Goal: Task Accomplishment & Management: Manage account settings

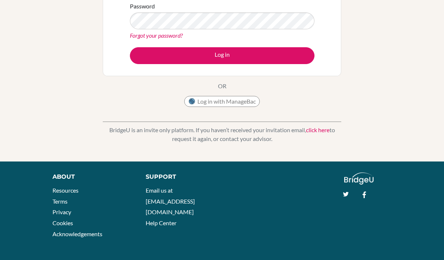
scroll to position [8, 0]
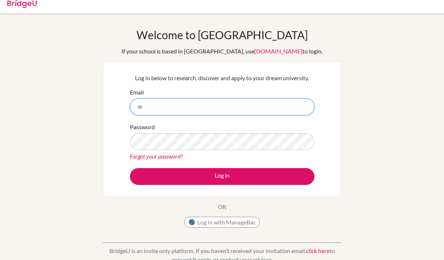
type input "s"
type input "abdulwahaba.altammar@student.bbs.edu.kw"
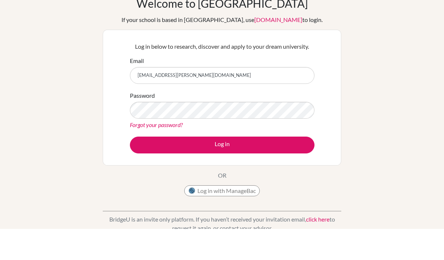
click at [146, 153] on link "Forgot your password?" at bounding box center [156, 156] width 53 height 7
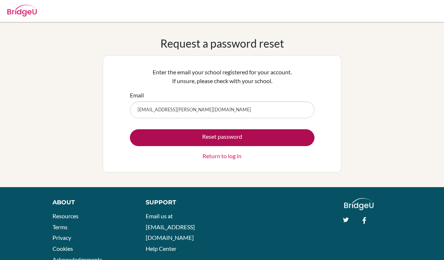
type input "abdulwahaba.altammar@student.bbs.edu.kw"
click at [272, 138] on button "Reset password" at bounding box center [222, 137] width 184 height 17
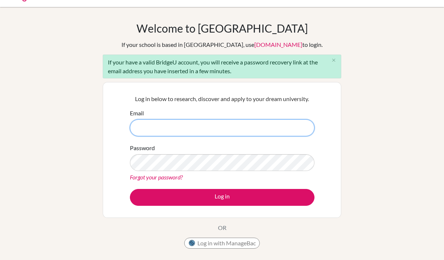
scroll to position [15, 0]
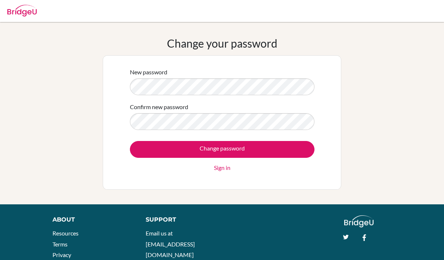
click at [277, 75] on div "New password" at bounding box center [222, 82] width 184 height 28
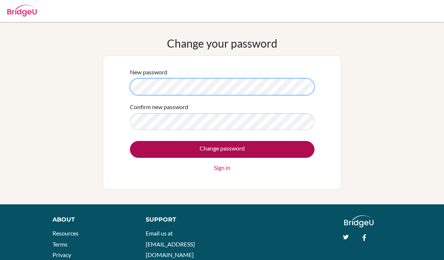
click at [272, 148] on input "Change password" at bounding box center [222, 149] width 184 height 17
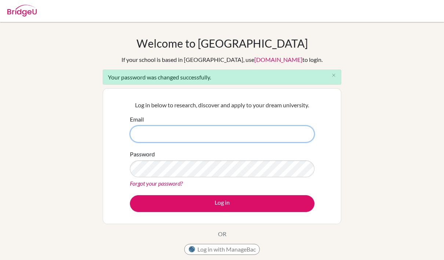
click at [294, 131] on input "Email" at bounding box center [222, 134] width 184 height 17
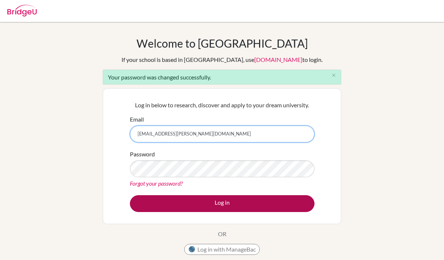
type input "[EMAIL_ADDRESS][PERSON_NAME][DOMAIN_NAME]"
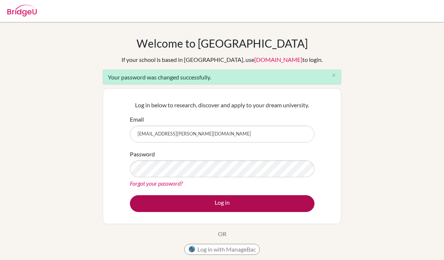
click at [280, 199] on button "Log in" at bounding box center [222, 203] width 184 height 17
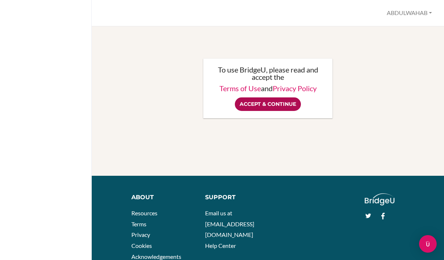
click at [282, 103] on input "Accept & Continue" at bounding box center [268, 105] width 66 height 14
